Goal: Register for event/course

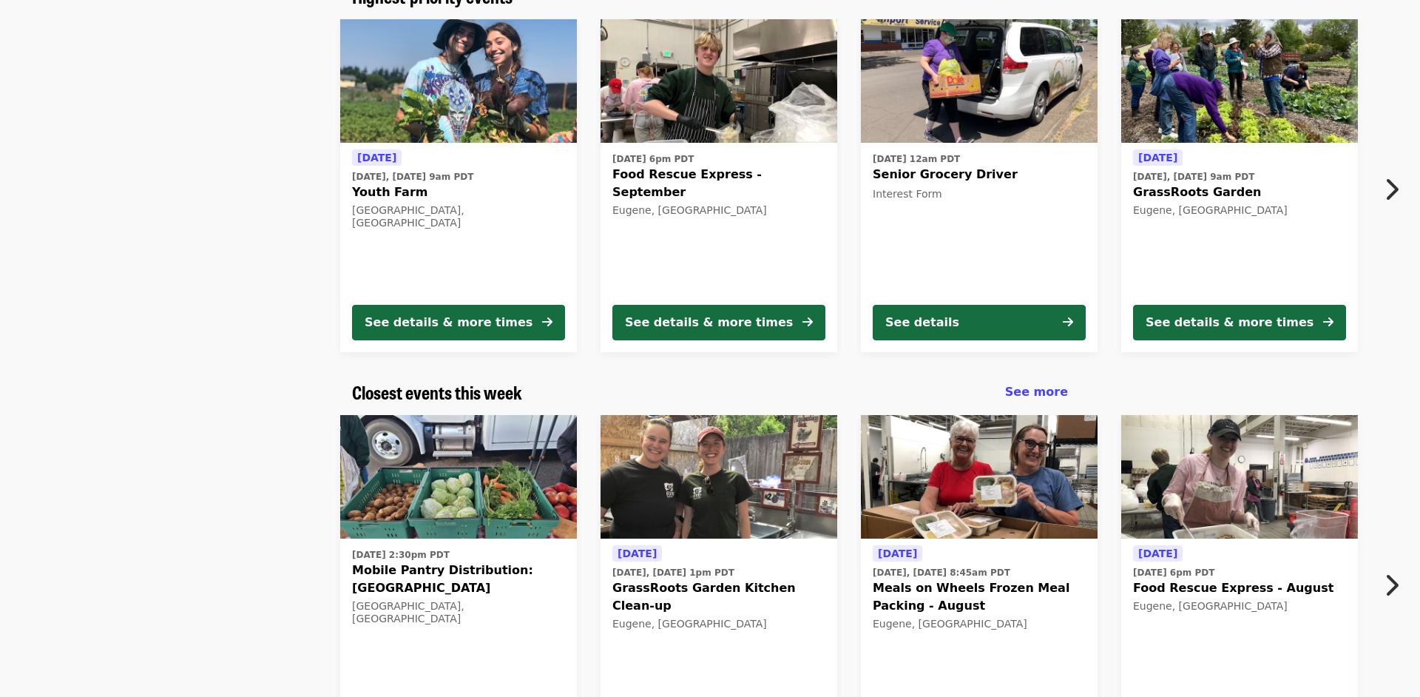
scroll to position [226, 0]
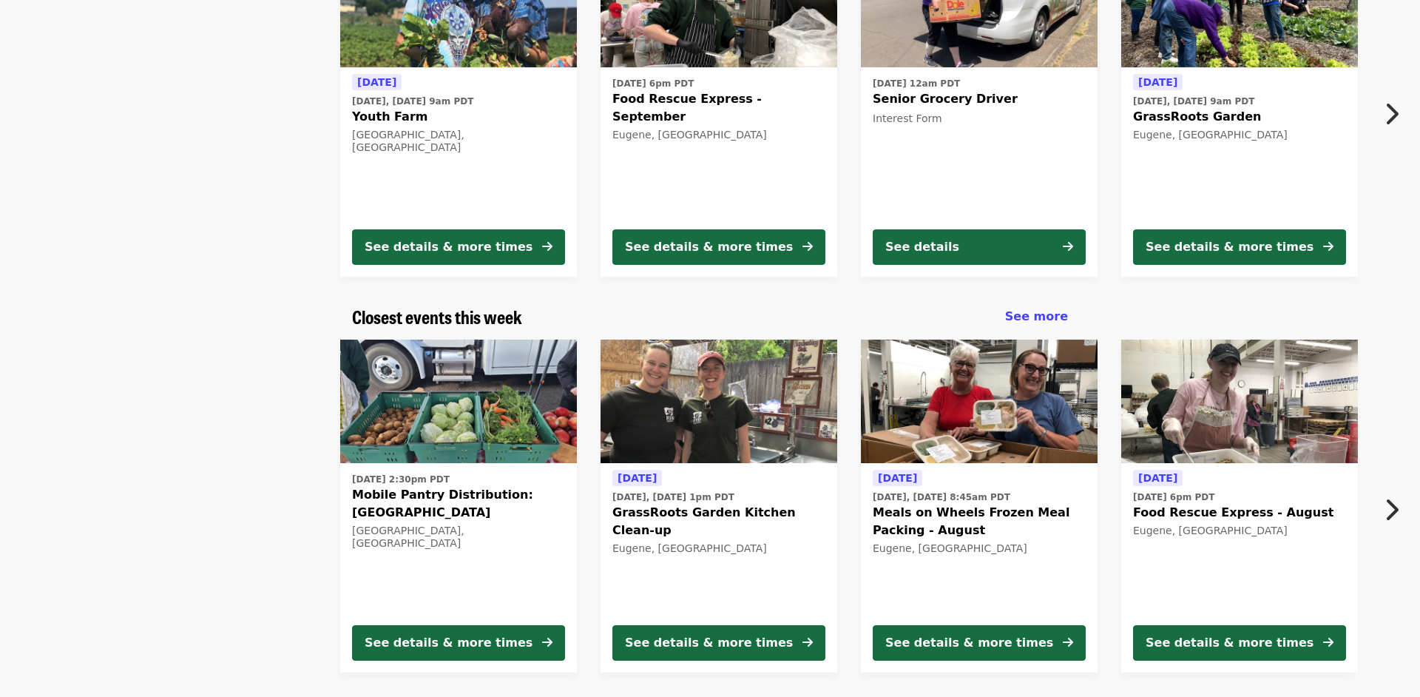
click at [1236, 516] on span "Food Rescue Express - August" at bounding box center [1239, 513] width 213 height 18
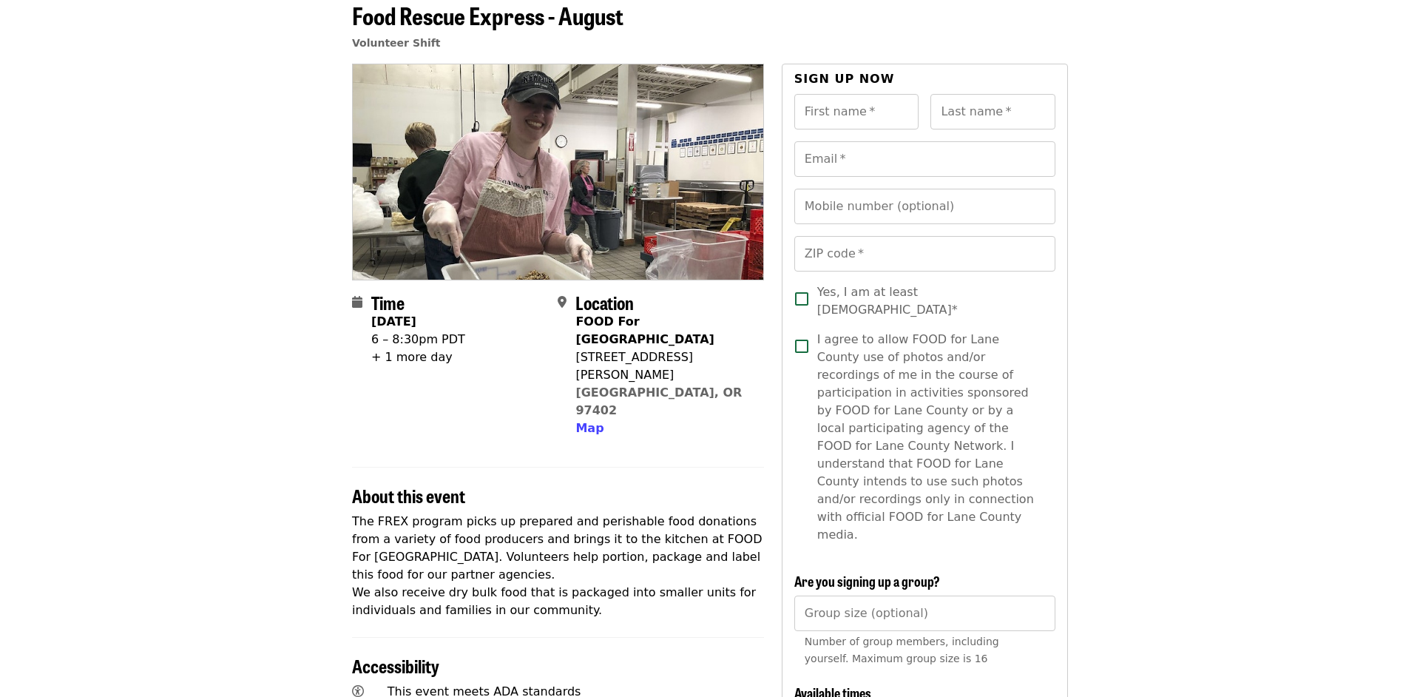
scroll to position [151, 0]
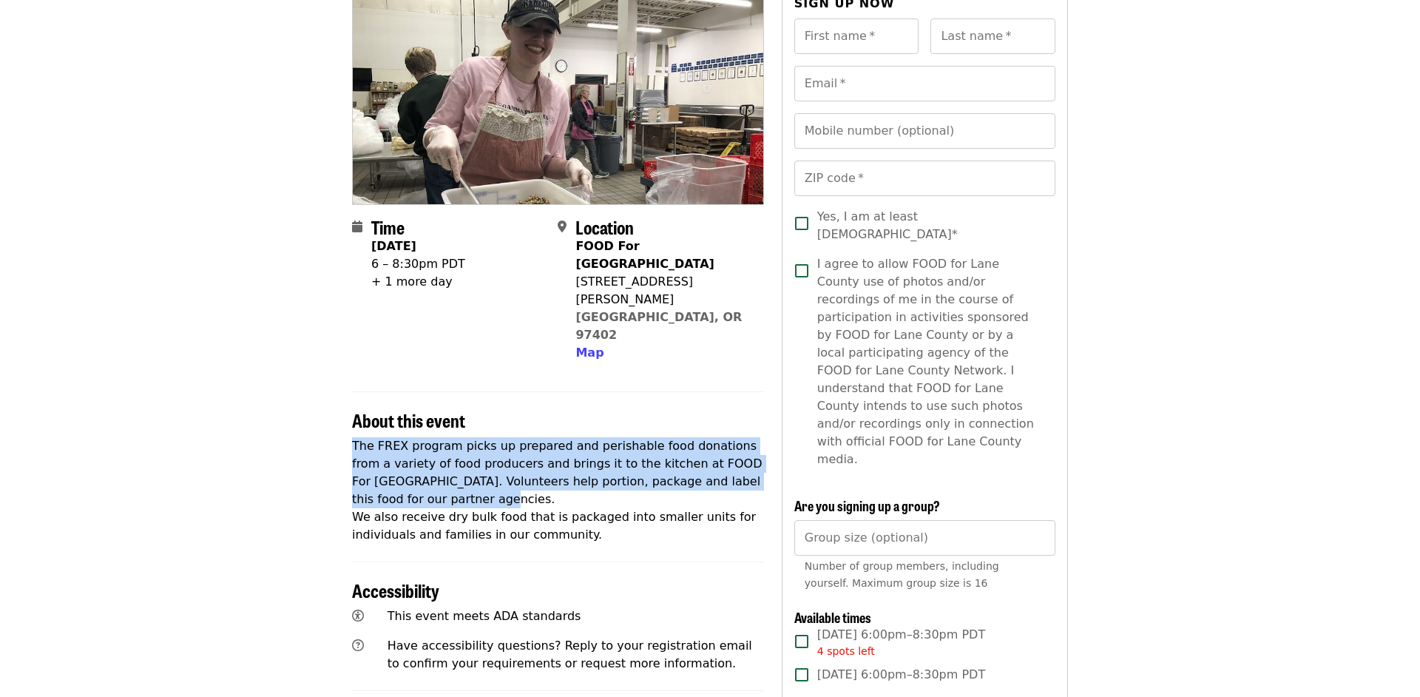
drag, startPoint x: 485, startPoint y: 358, endPoint x: 445, endPoint y: 442, distance: 92.6
click at [445, 442] on section "About this event The FREX program picks up prepared and perishable food donatio…" at bounding box center [558, 467] width 412 height 152
click at [445, 442] on p "The FREX program picks up prepared and perishable food donations from a variety…" at bounding box center [558, 490] width 412 height 107
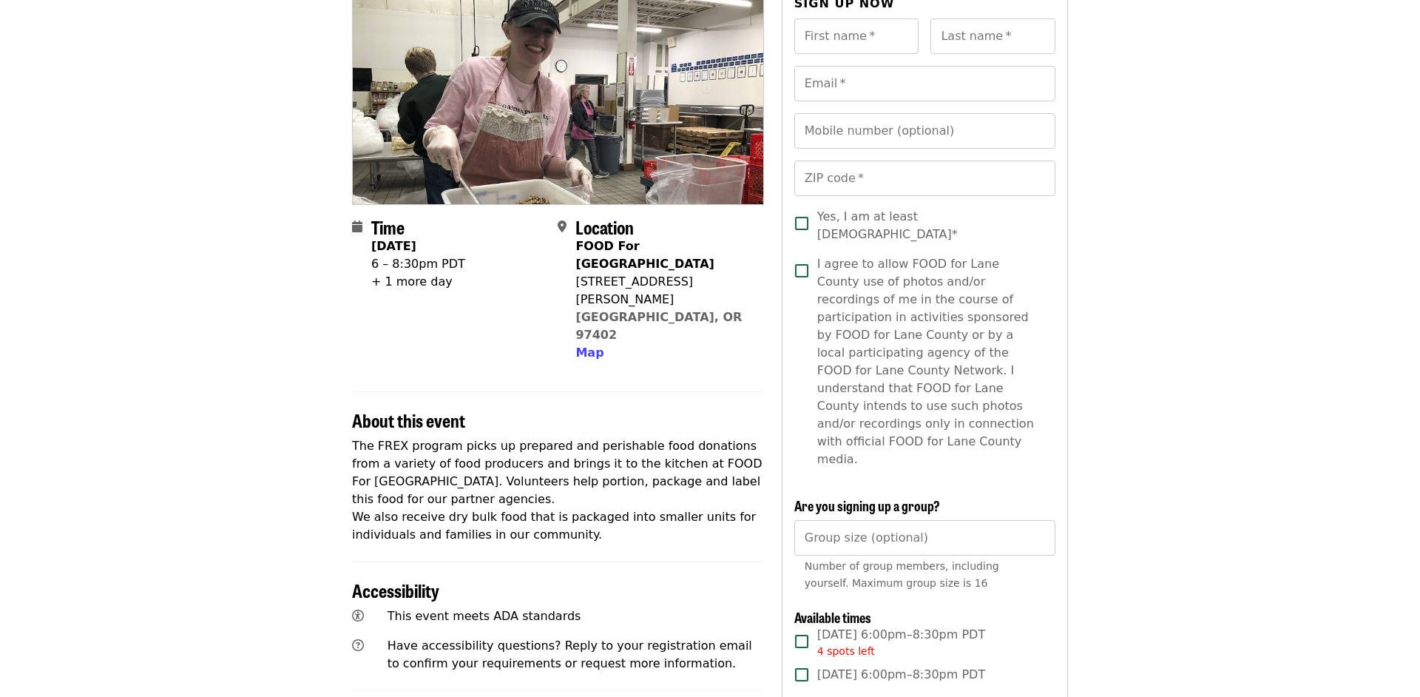
click at [436, 451] on p "The FREX program picks up prepared and perishable food donations from a variety…" at bounding box center [558, 490] width 412 height 107
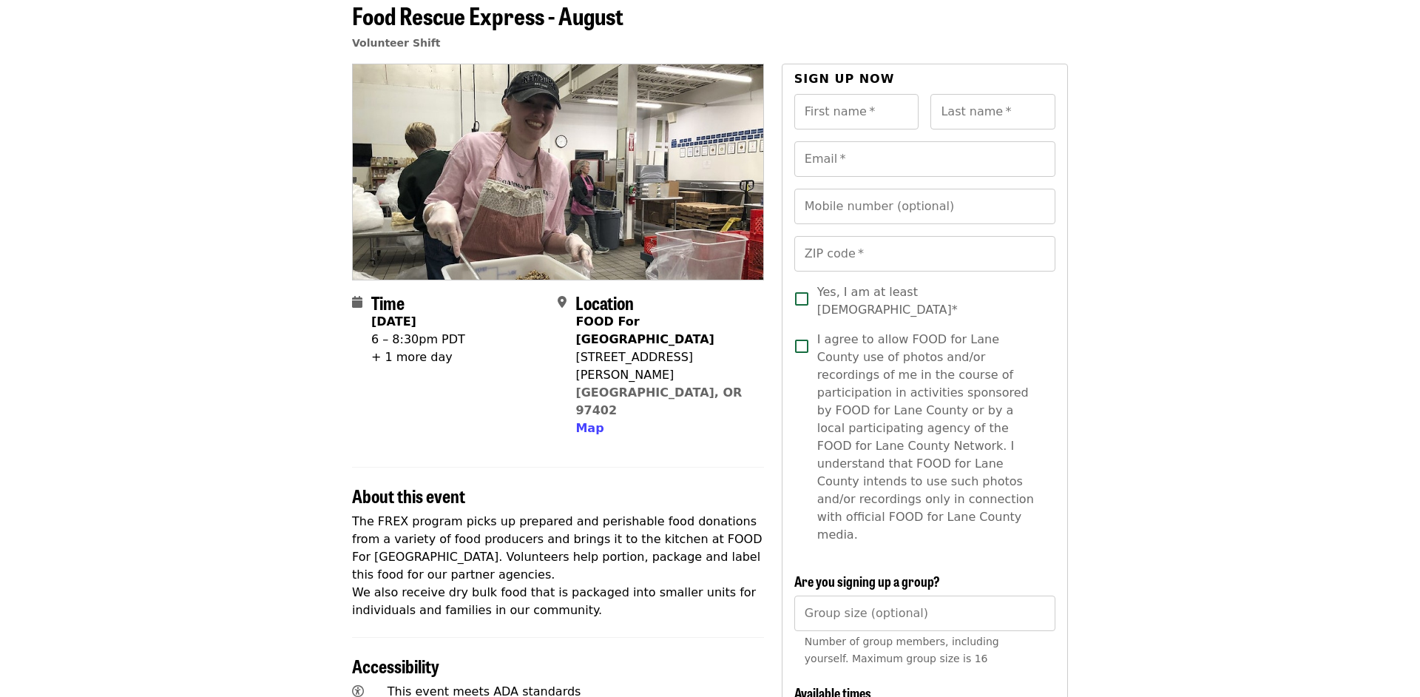
click at [250, 226] on article "Food Rescue Express - August Volunteer Shift Time [DATE] 6 – 8:30pm PDT + 1 mor…" at bounding box center [710, 630] width 1420 height 1281
click at [158, 600] on article "Food Rescue Express - August Volunteer Shift Time [DATE] 6 – 8:30pm PDT + 1 mor…" at bounding box center [710, 630] width 1420 height 1281
click at [130, 430] on article "Food Rescue Express - August Volunteer Shift Time [DATE] 6 – 8:30pm PDT + 1 mor…" at bounding box center [710, 630] width 1420 height 1281
click at [211, 348] on article "Food Rescue Express - August Volunteer Shift Time [DATE] 6 – 8:30pm PDT + 1 mor…" at bounding box center [710, 630] width 1420 height 1281
